Goal: Task Accomplishment & Management: Use online tool/utility

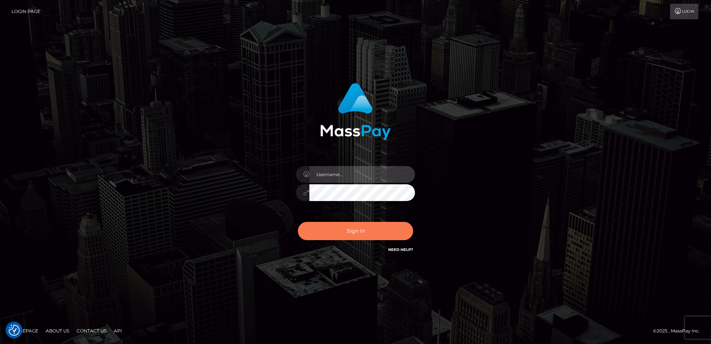
type input "hengland"
click at [386, 233] on button "Sign in" at bounding box center [355, 231] width 115 height 18
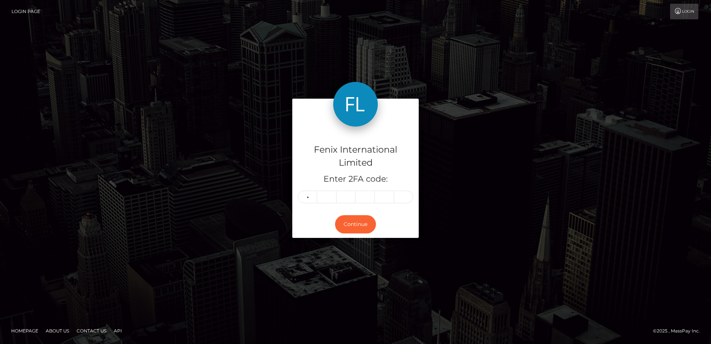
type input "3"
type input "7"
type input "8"
type input "9"
type input "3"
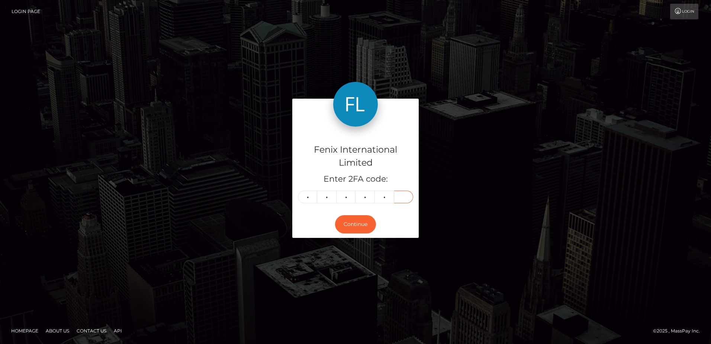
type input "9"
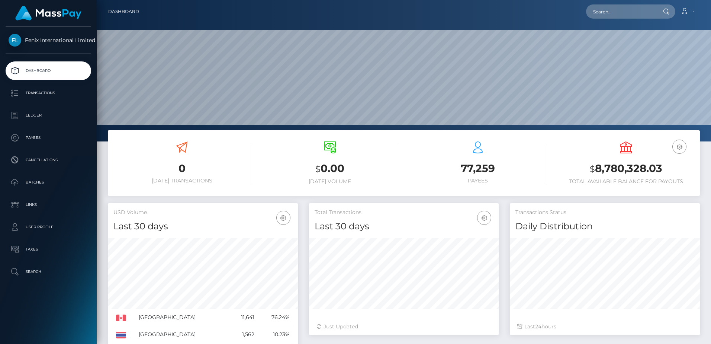
scroll to position [132, 190]
click at [64, 179] on p "Batches" at bounding box center [49, 182] width 80 height 11
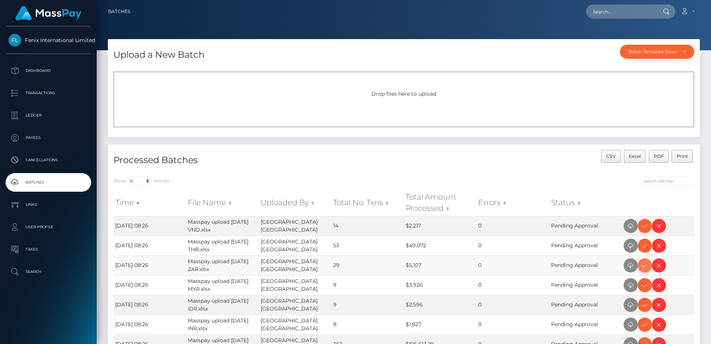
click at [644, 267] on icon at bounding box center [645, 265] width 9 height 9
click at [645, 223] on icon at bounding box center [645, 225] width 9 height 9
click at [644, 243] on icon at bounding box center [645, 245] width 9 height 9
drag, startPoint x: 646, startPoint y: 286, endPoint x: 708, endPoint y: 241, distance: 76.6
click at [646, 286] on icon at bounding box center [645, 285] width 9 height 9
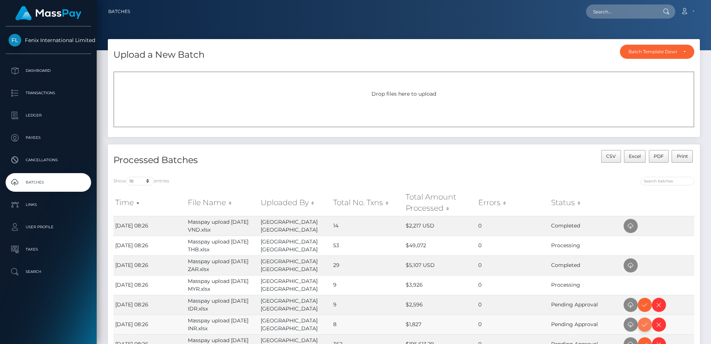
click at [646, 324] on icon at bounding box center [645, 324] width 9 height 9
click at [647, 308] on icon at bounding box center [645, 304] width 9 height 9
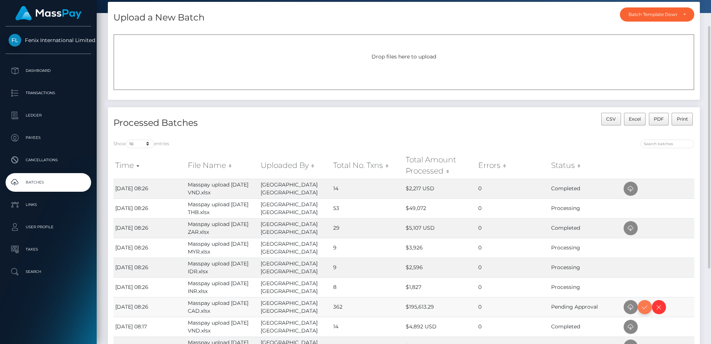
click at [647, 308] on icon at bounding box center [645, 306] width 9 height 9
